Goal: Information Seeking & Learning: Learn about a topic

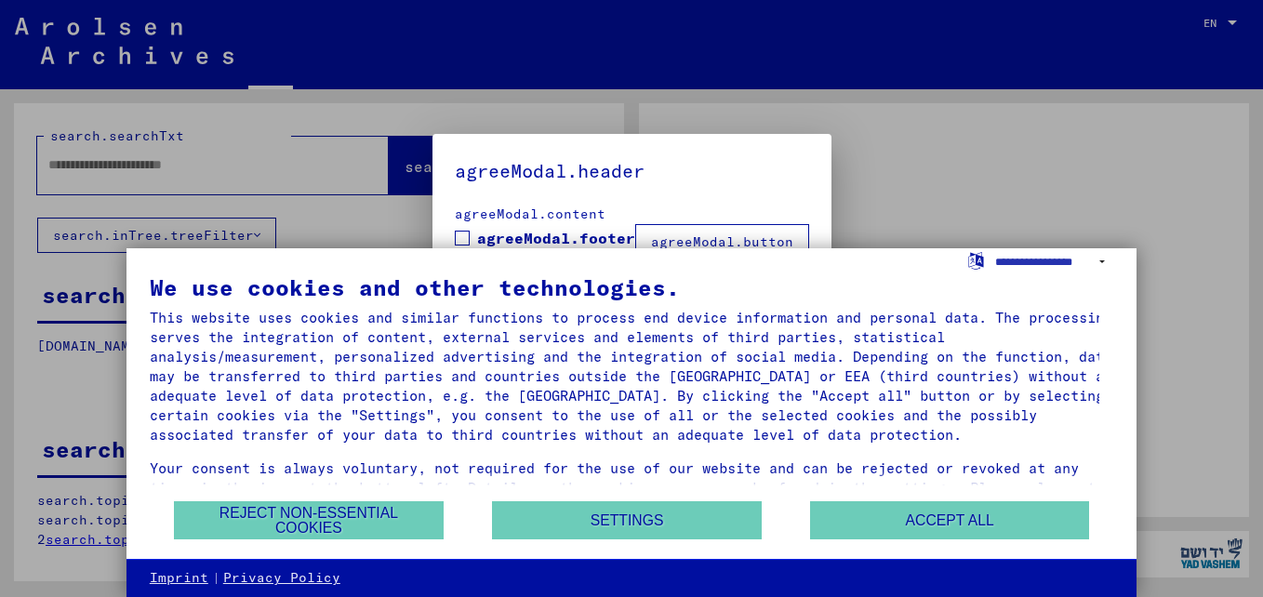
type input "********"
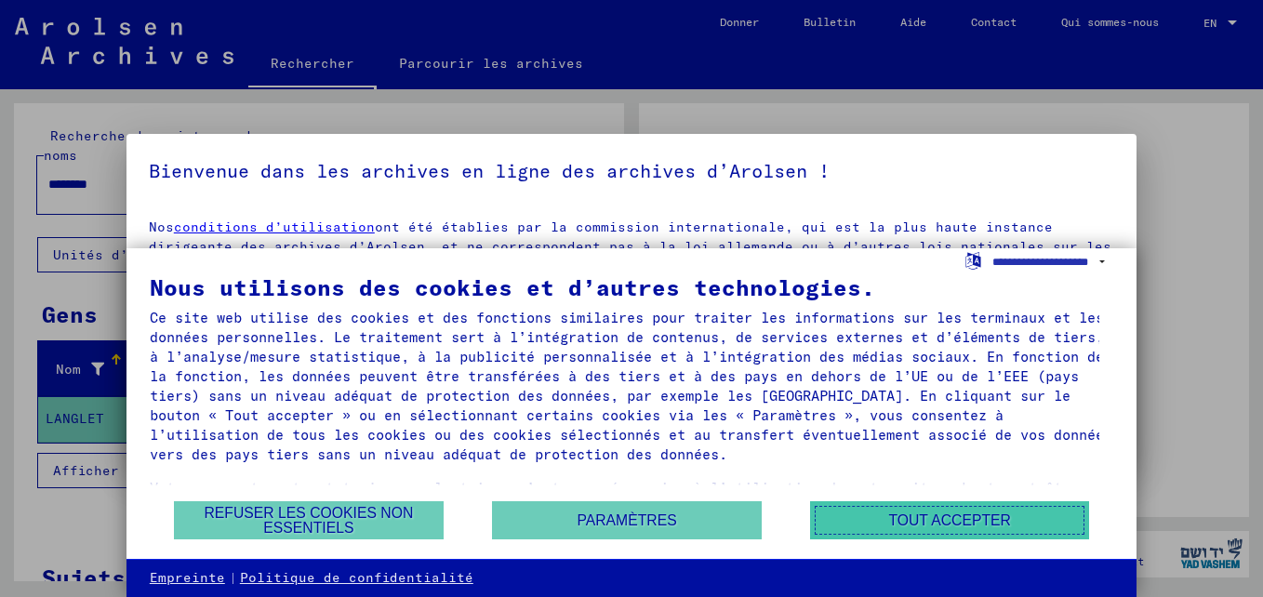
drag, startPoint x: 922, startPoint y: 520, endPoint x: 897, endPoint y: 511, distance: 26.8
click at [914, 520] on button "Tout accepter" at bounding box center [949, 520] width 279 height 38
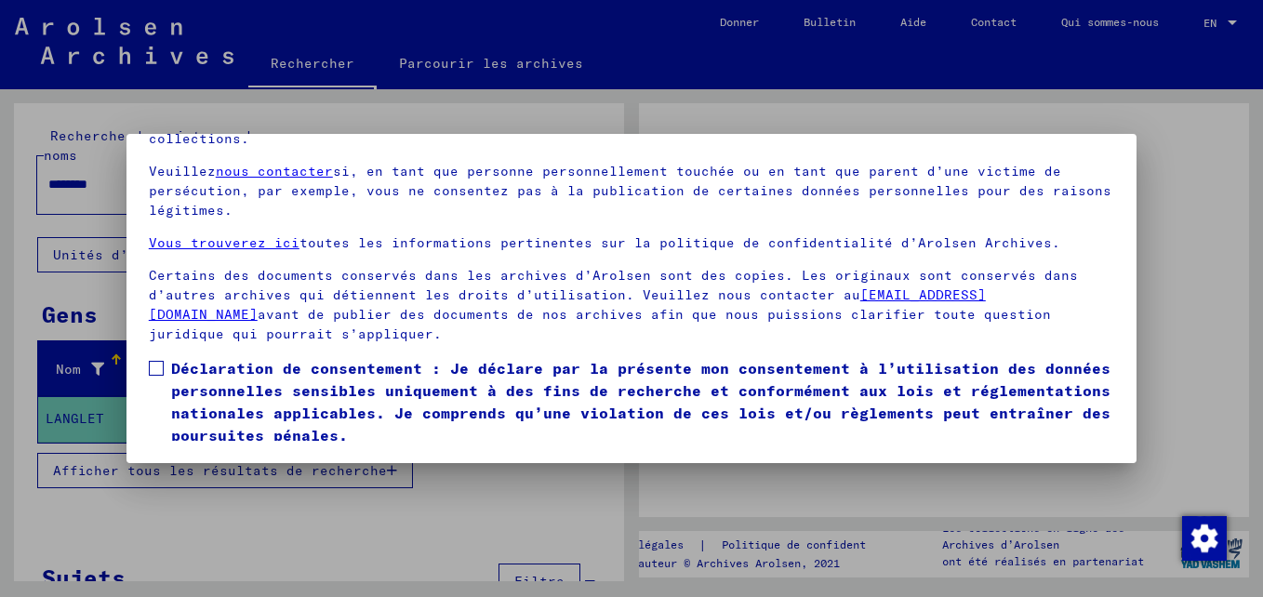
scroll to position [136, 0]
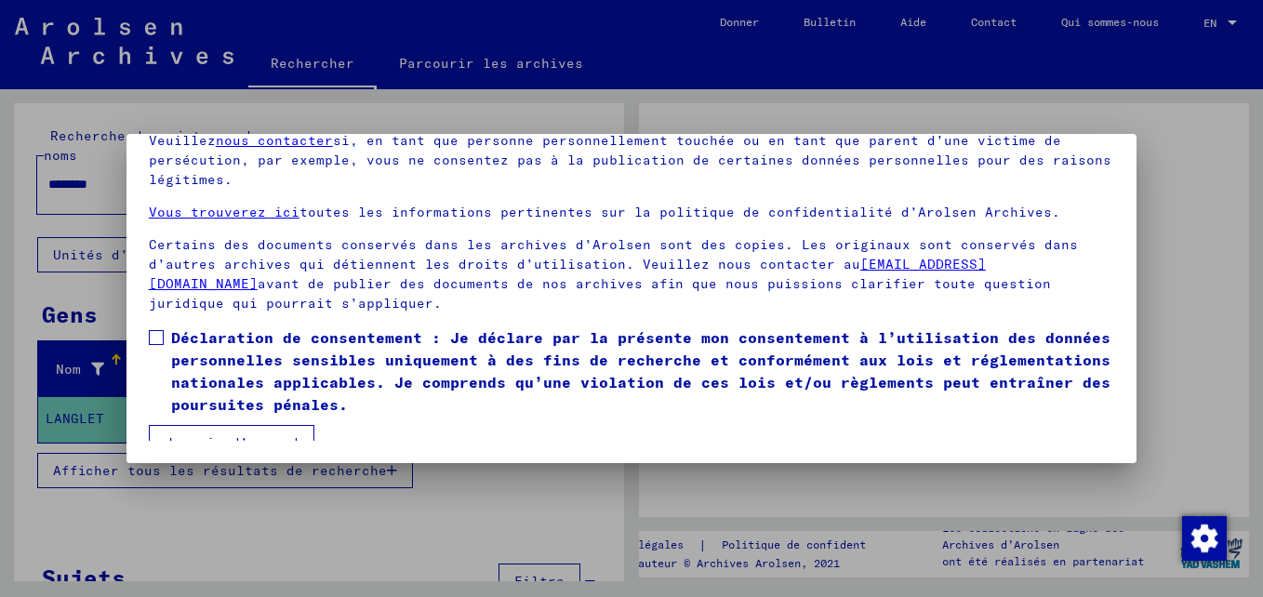
click at [211, 425] on button "Je suis d’accord" at bounding box center [232, 442] width 166 height 35
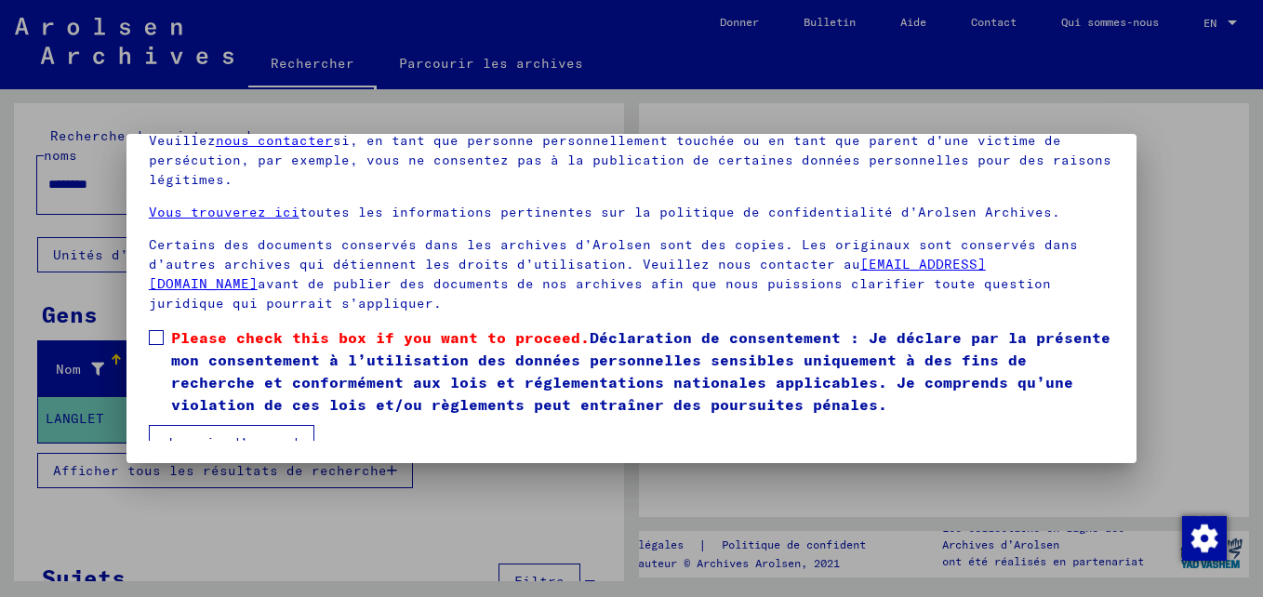
scroll to position [137, 0]
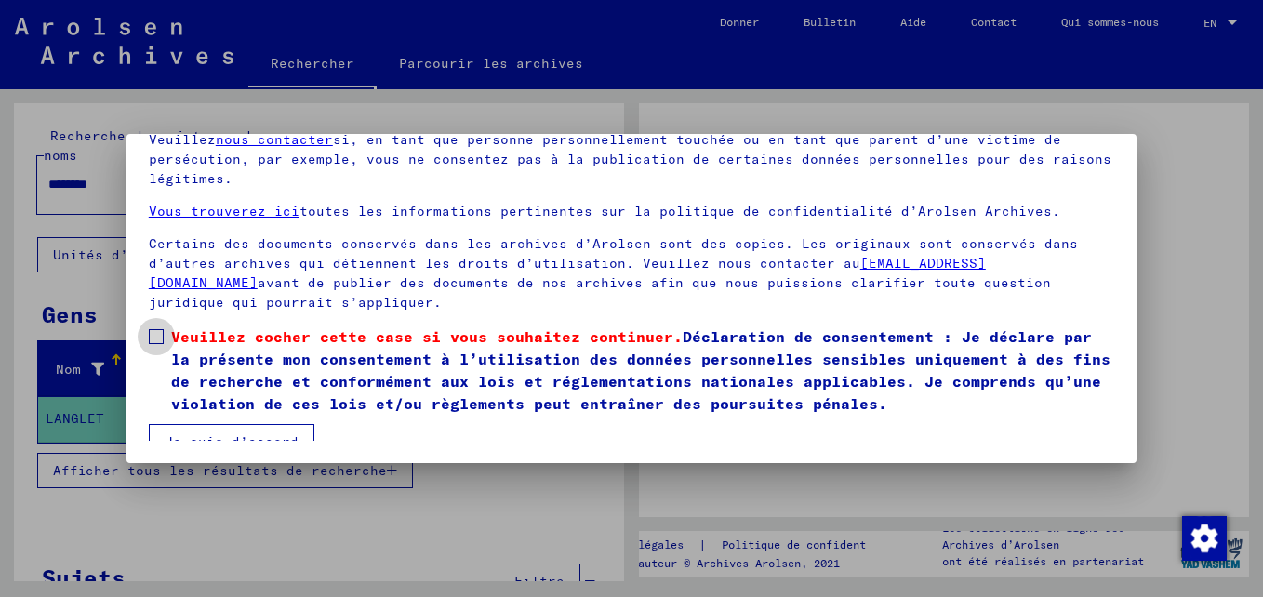
click at [165, 326] on label "Veuillez cocher cette case si vous souhaitez continuer. Déclaration de consente…" at bounding box center [632, 370] width 966 height 89
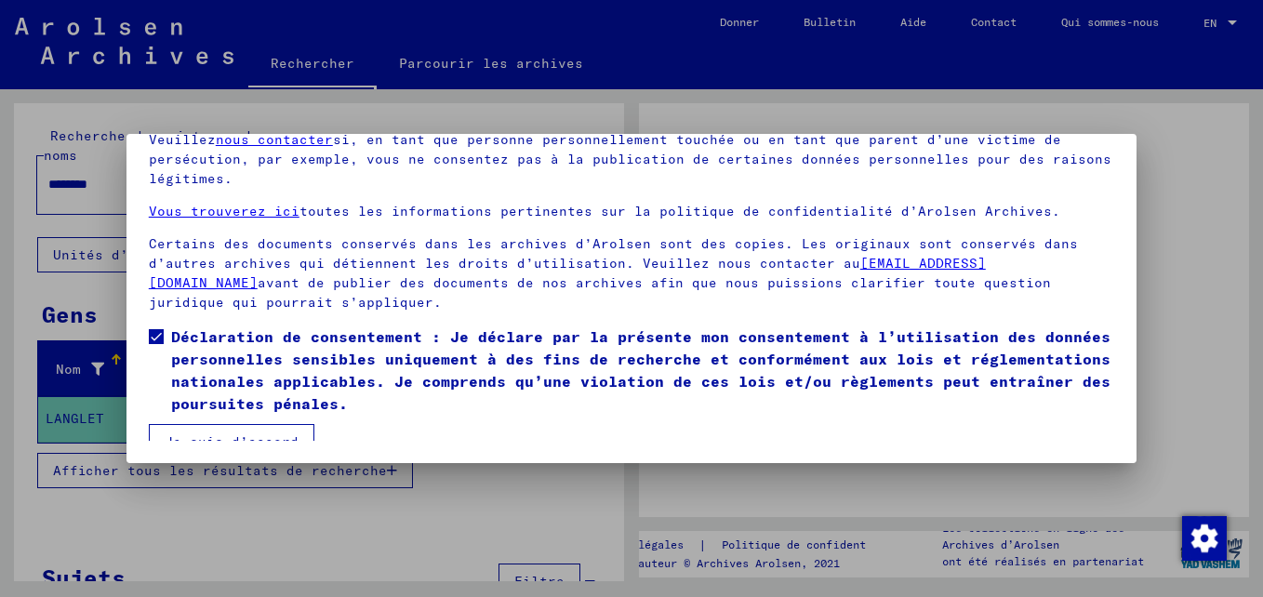
click at [182, 429] on button "Je suis d’accord" at bounding box center [232, 441] width 166 height 35
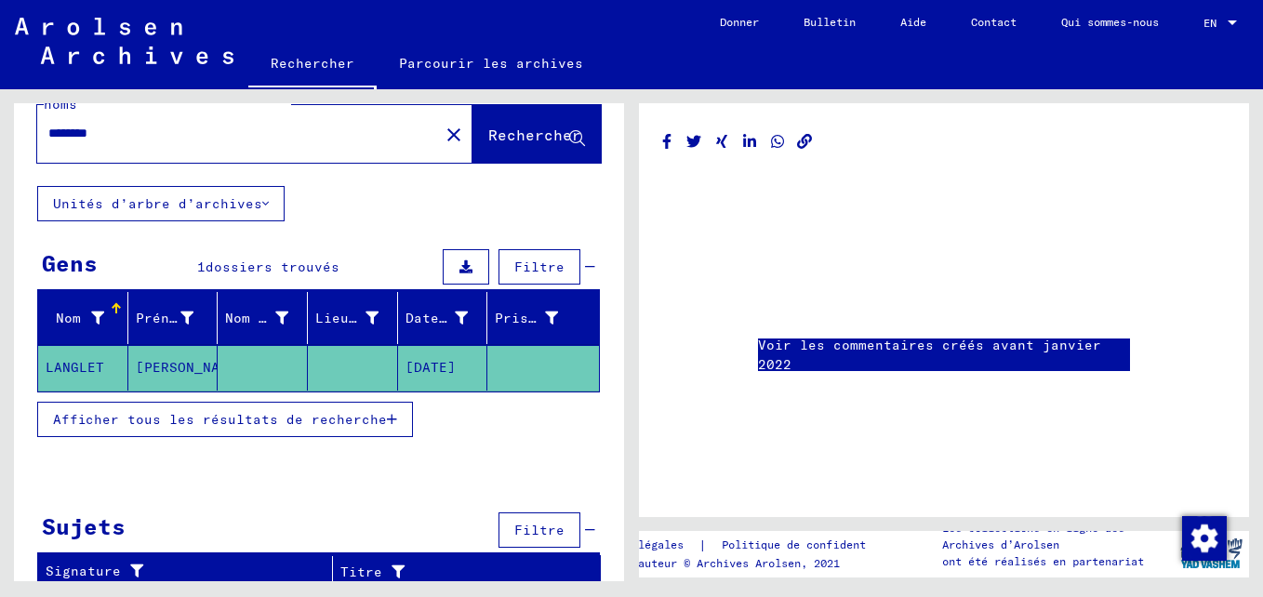
scroll to position [60, 0]
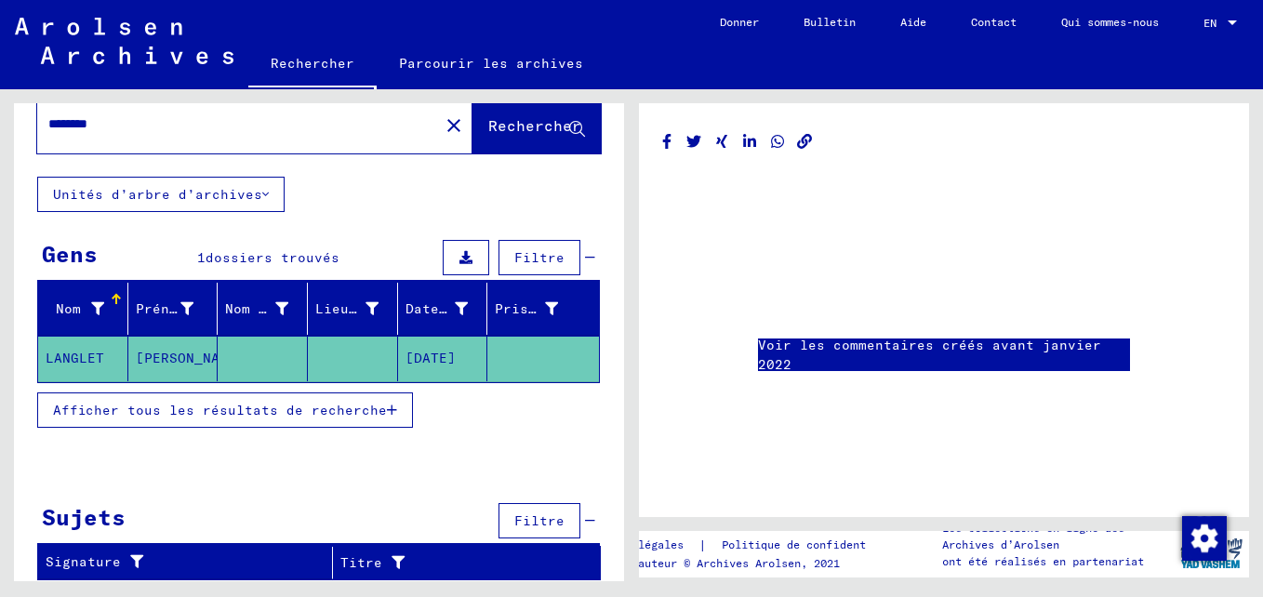
click at [198, 410] on span "Afficher tous les résultats de recherche" at bounding box center [220, 410] width 334 height 17
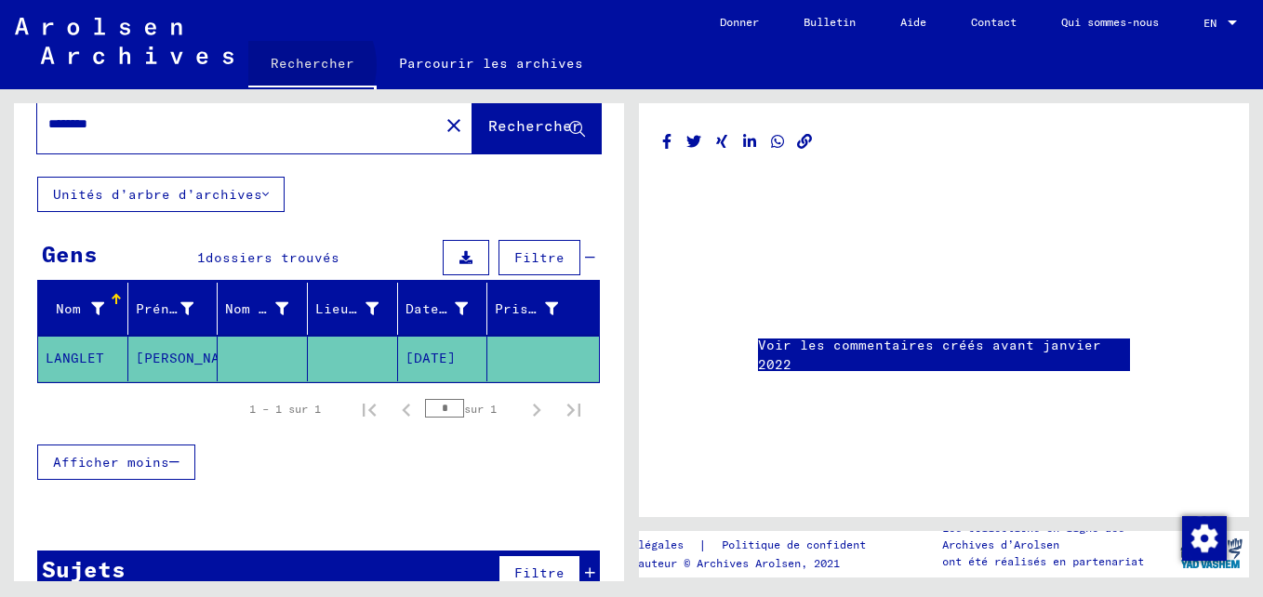
click at [299, 65] on link "Rechercher" at bounding box center [312, 65] width 128 height 48
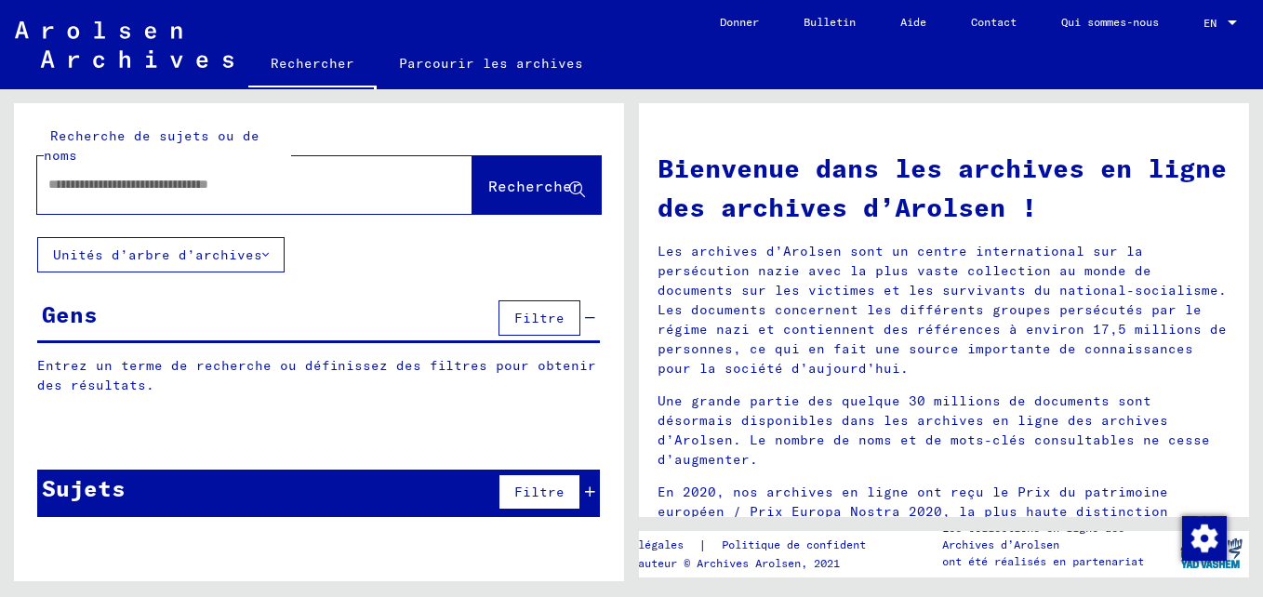
click at [67, 197] on div at bounding box center [227, 185] width 380 height 42
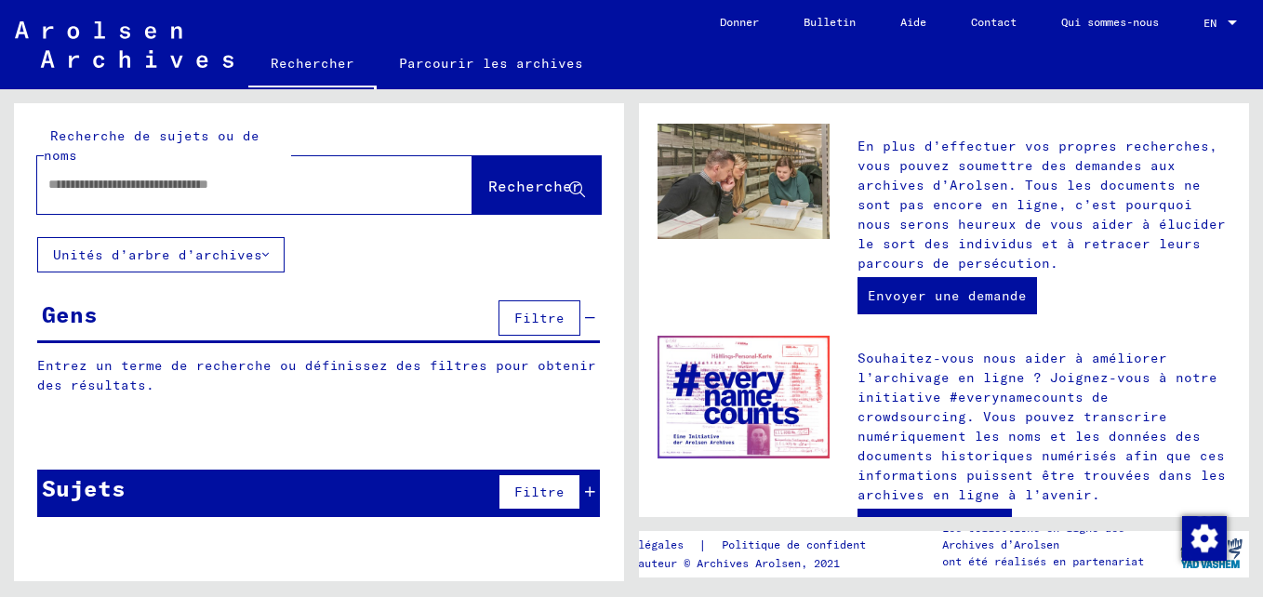
scroll to position [886, 0]
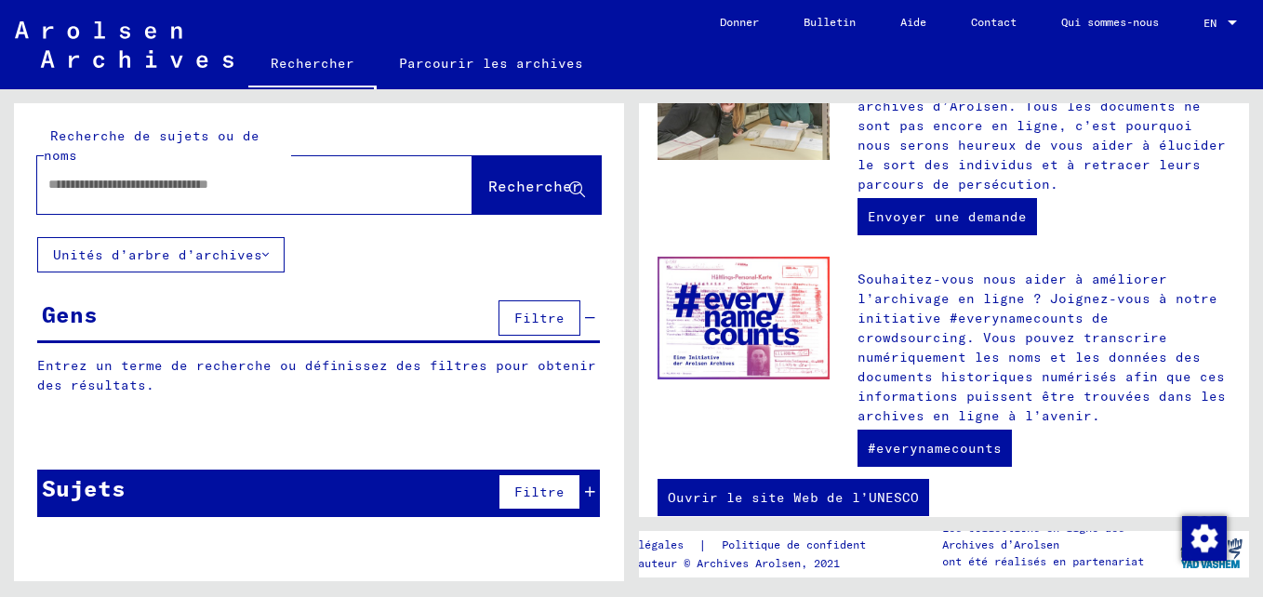
drag, startPoint x: 1228, startPoint y: 481, endPoint x: 1221, endPoint y: 425, distance: 56.2
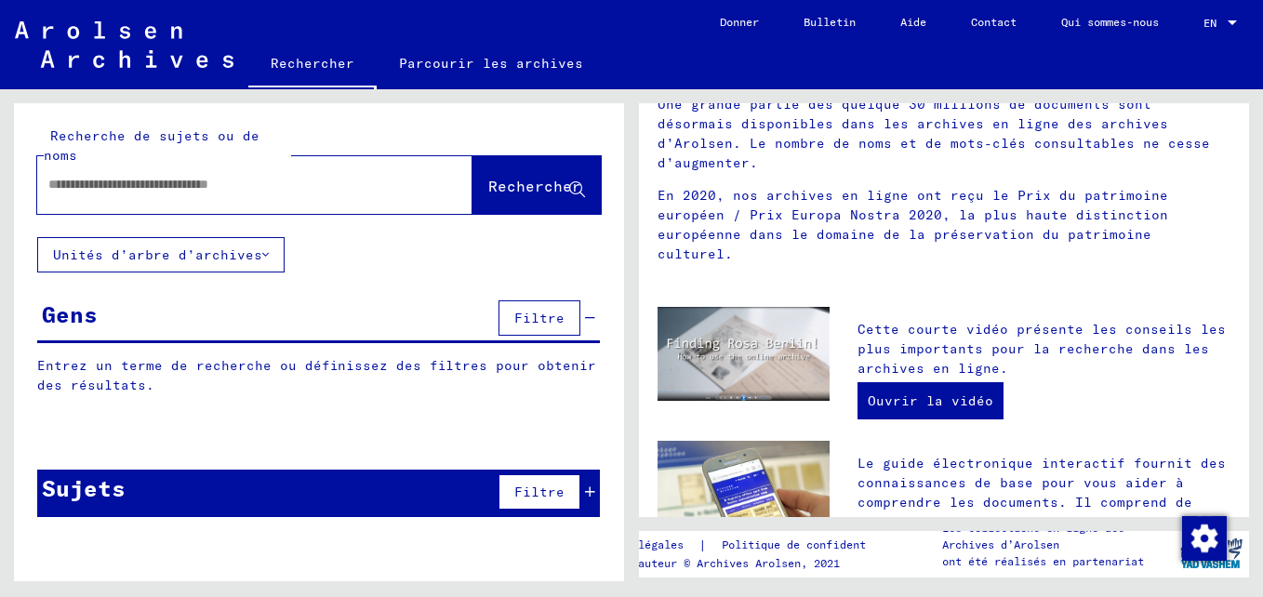
scroll to position [271, 0]
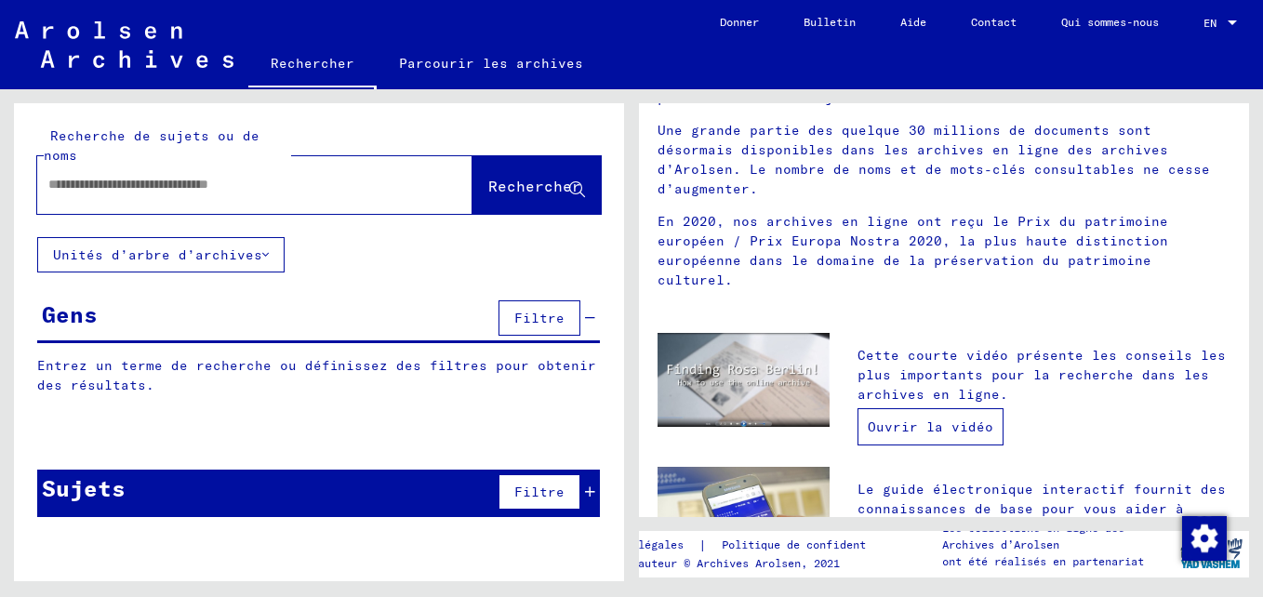
click at [926, 408] on link "Ouvrir la vidéo" at bounding box center [931, 426] width 146 height 37
